Goal: Transaction & Acquisition: Subscribe to service/newsletter

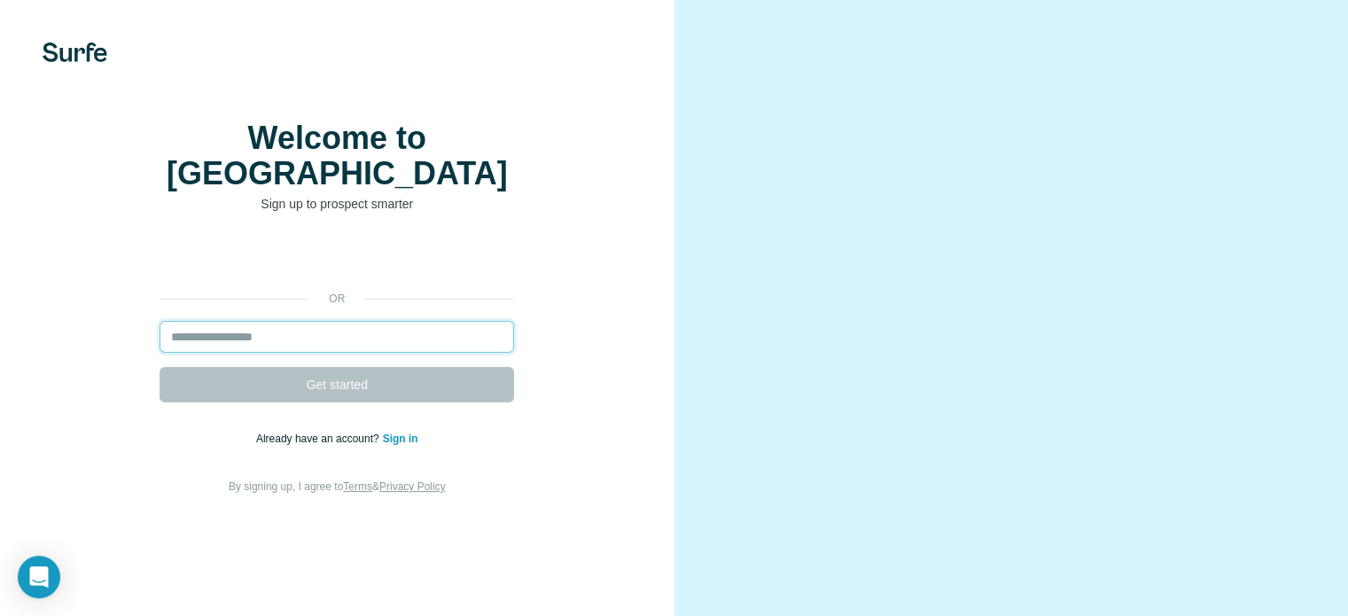
drag, startPoint x: 0, startPoint y: 0, endPoint x: 373, endPoint y: 379, distance: 531.6
click at [373, 353] on input "email" at bounding box center [337, 337] width 355 height 32
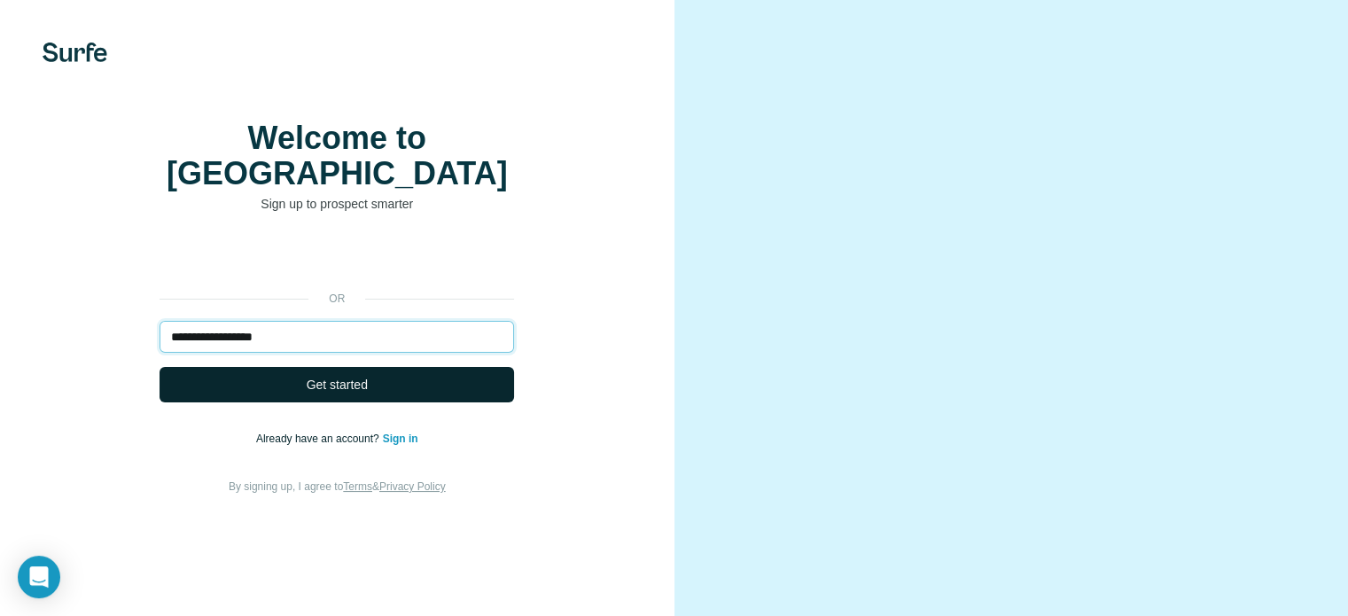
type input "**********"
click at [386, 402] on button "Get started" at bounding box center [337, 384] width 355 height 35
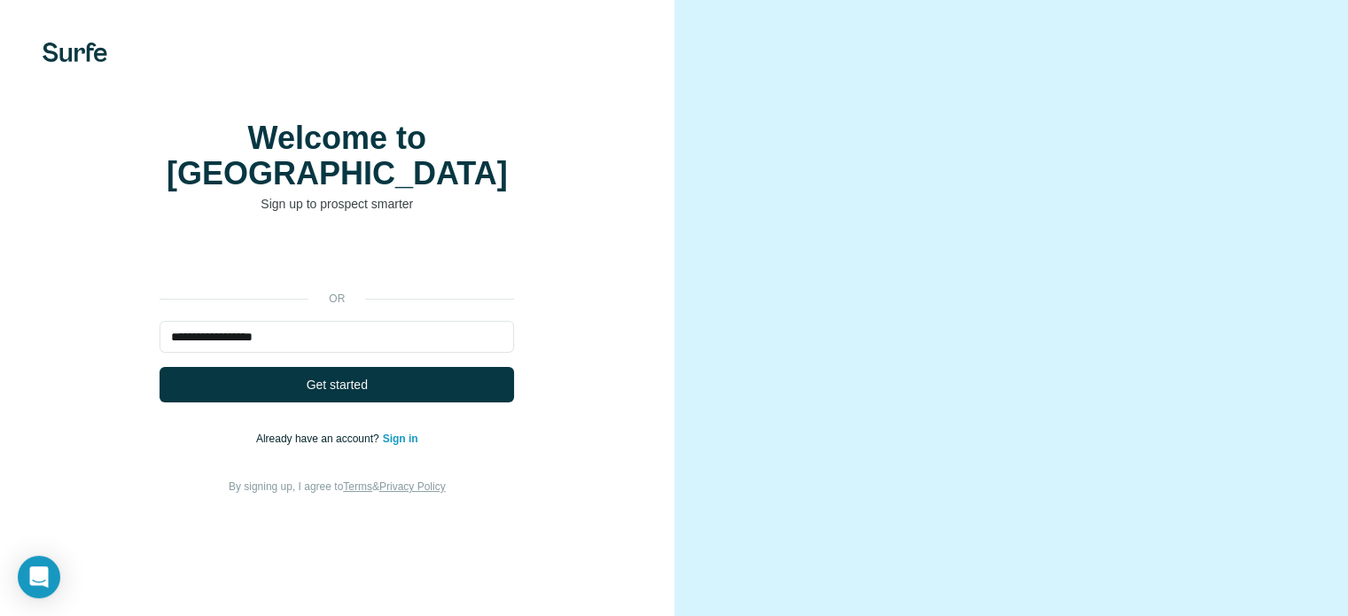
click at [408, 445] on link "Sign in" at bounding box center [400, 439] width 35 height 12
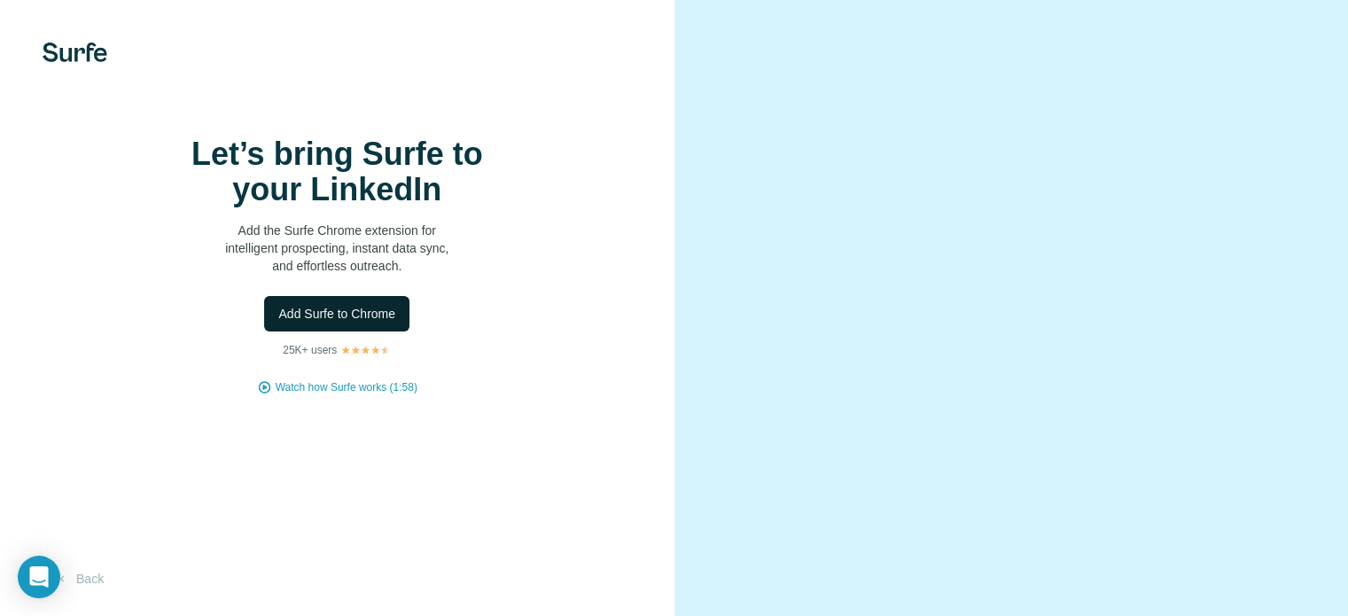
click at [348, 323] on span "Add Surfe to Chrome" at bounding box center [336, 314] width 117 height 18
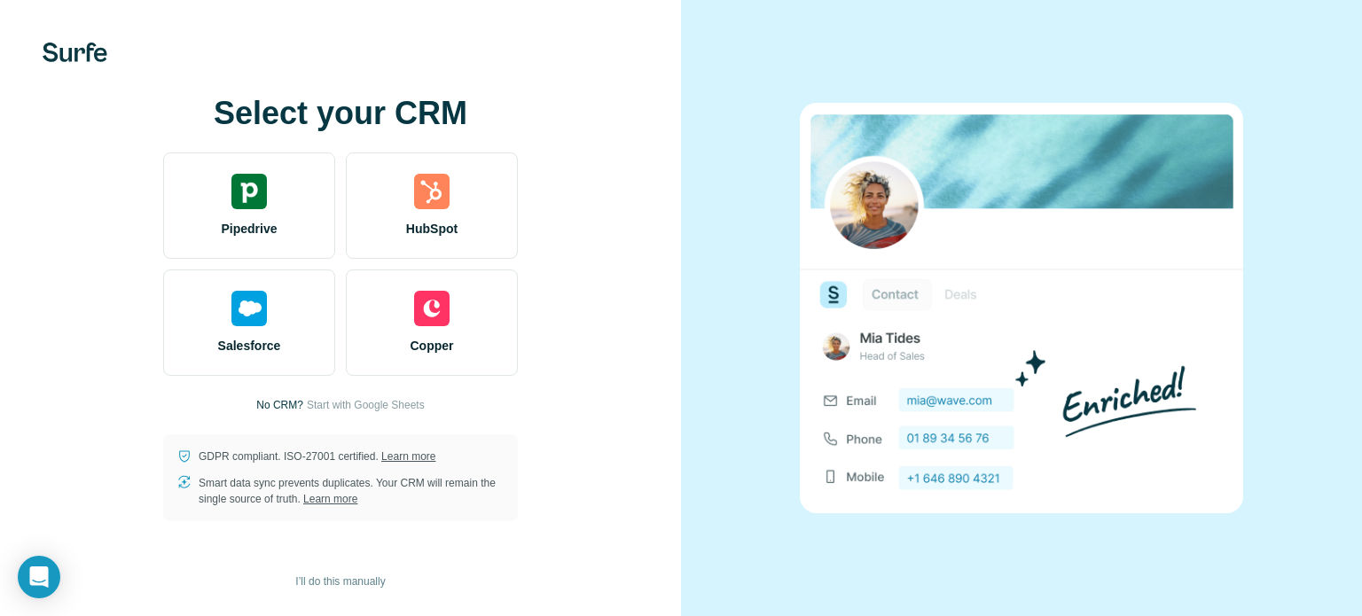
drag, startPoint x: 412, startPoint y: 270, endPoint x: 543, endPoint y: 284, distance: 131.0
click at [543, 284] on div "Select your CRM Pipedrive HubSpot Salesforce Copper No CRM? Start with Google S…" at bounding box center [340, 309] width 610 height 426
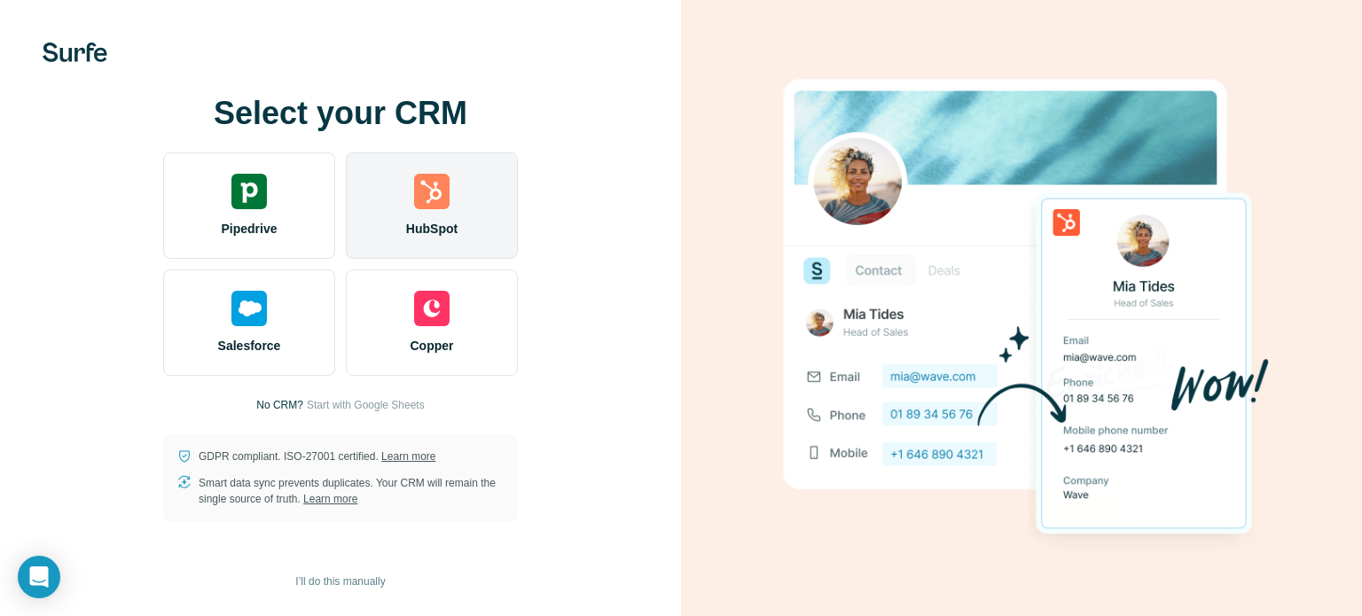
click at [450, 201] on div "HubSpot" at bounding box center [432, 205] width 172 height 106
click at [426, 218] on div "HubSpot" at bounding box center [432, 205] width 172 height 106
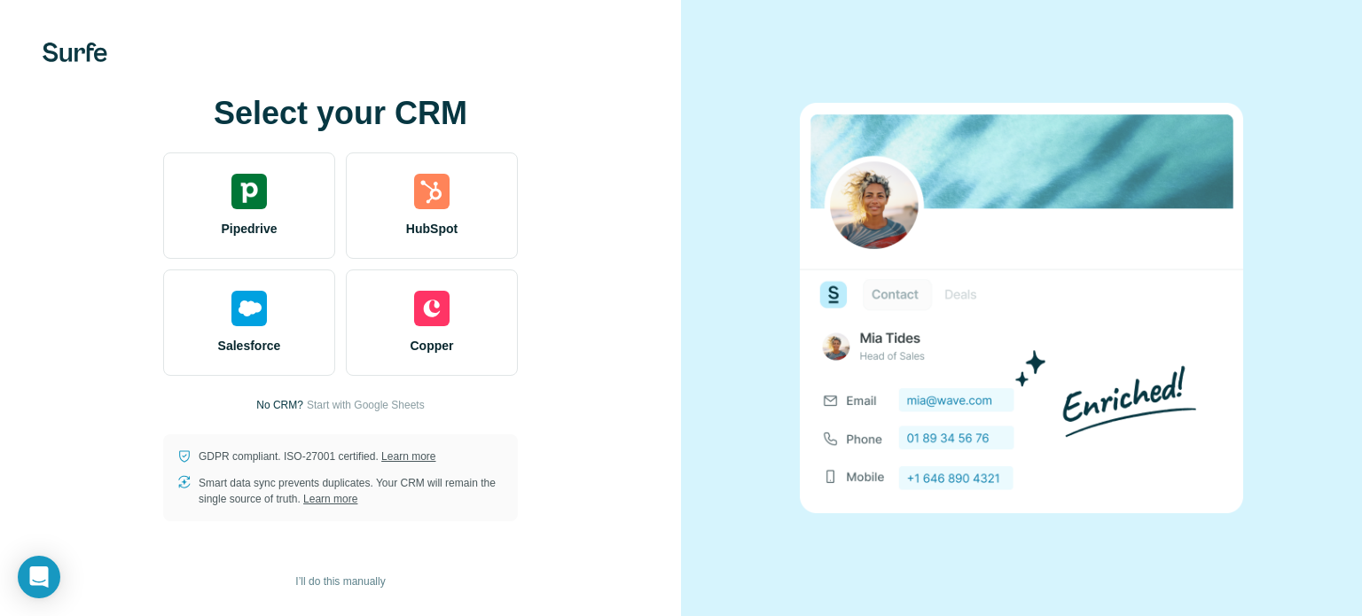
drag, startPoint x: 416, startPoint y: 283, endPoint x: 574, endPoint y: 269, distance: 158.4
click at [574, 269] on div "Select your CRM Pipedrive HubSpot Salesforce Copper No CRM? Start with Google S…" at bounding box center [340, 309] width 610 height 426
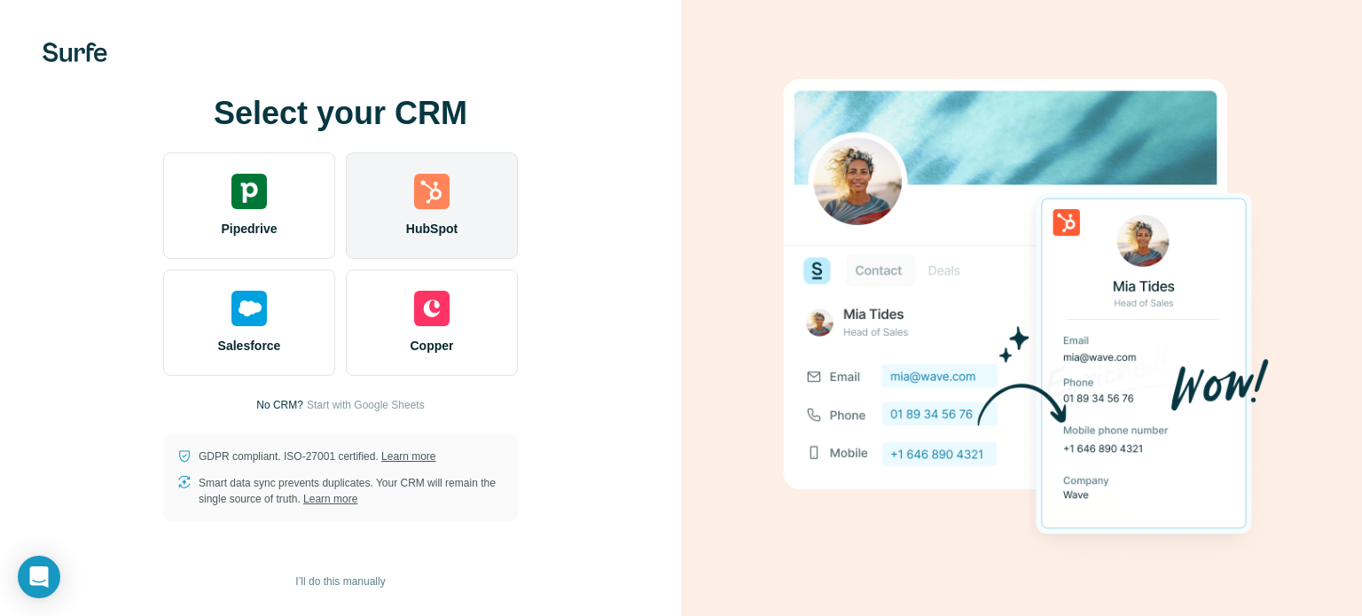
click at [486, 214] on div "HubSpot" at bounding box center [432, 205] width 172 height 106
